Goal: Task Accomplishment & Management: Manage account settings

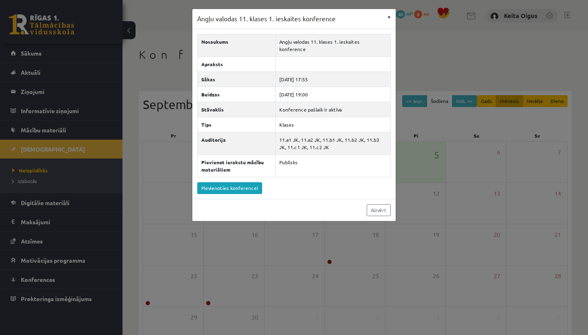
click at [391, 16] on button "×" at bounding box center [389, 17] width 13 height 16
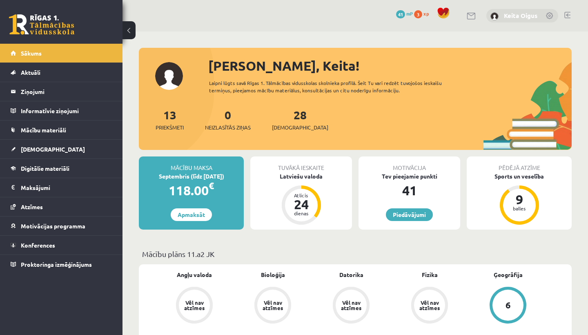
click at [529, 17] on link "Keita Oigus" at bounding box center [521, 15] width 34 height 8
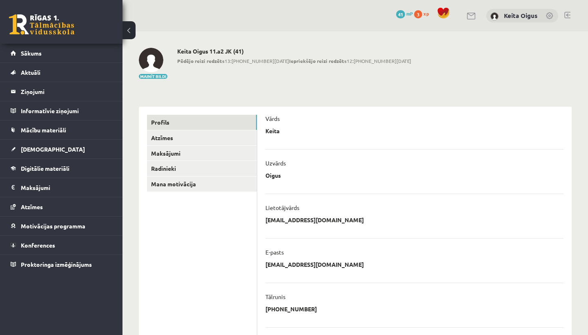
click at [568, 14] on link at bounding box center [568, 15] width 6 height 7
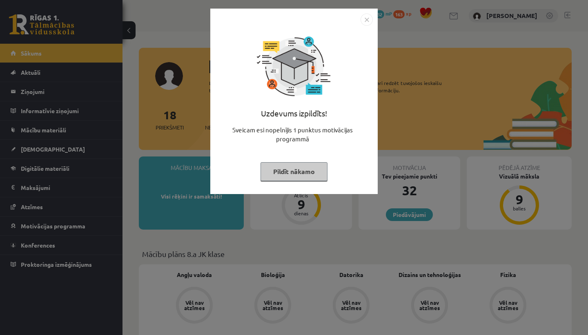
click at [367, 19] on img "Close" at bounding box center [367, 19] width 12 height 12
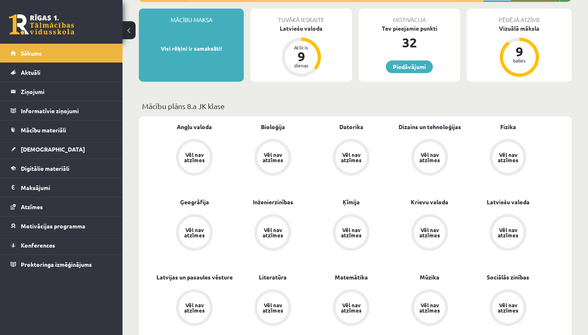
scroll to position [154, 0]
